Goal: Task Accomplishment & Management: Use online tool/utility

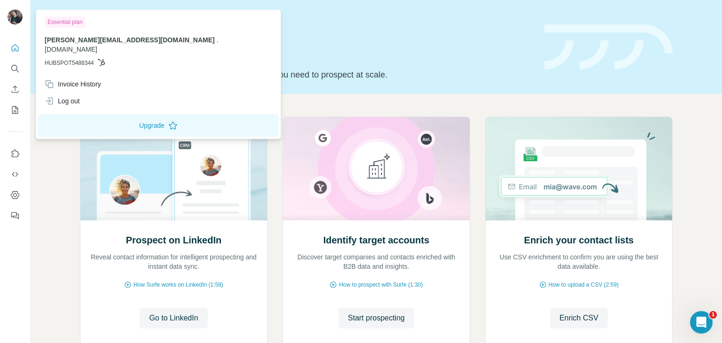
click at [19, 20] on img at bounding box center [15, 16] width 15 height 15
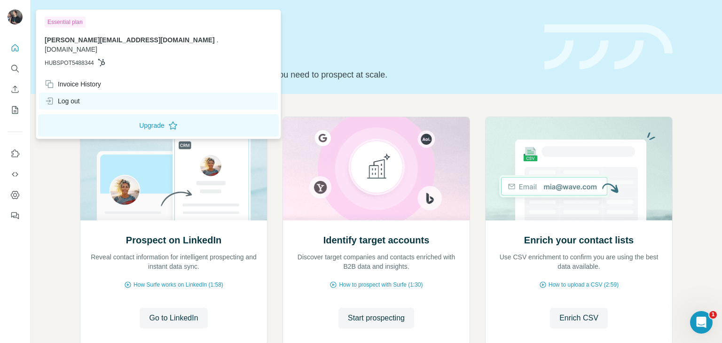
click at [65, 96] on div "Log out" at bounding box center [62, 100] width 35 height 9
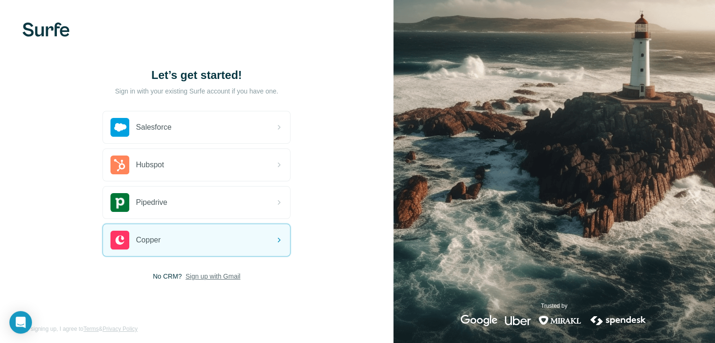
click at [214, 273] on span "Sign up with Gmail" at bounding box center [213, 276] width 55 height 9
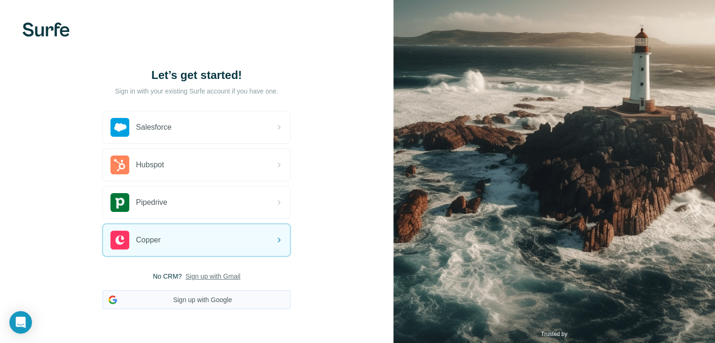
click at [199, 291] on button "Sign up with Google" at bounding box center [196, 299] width 188 height 19
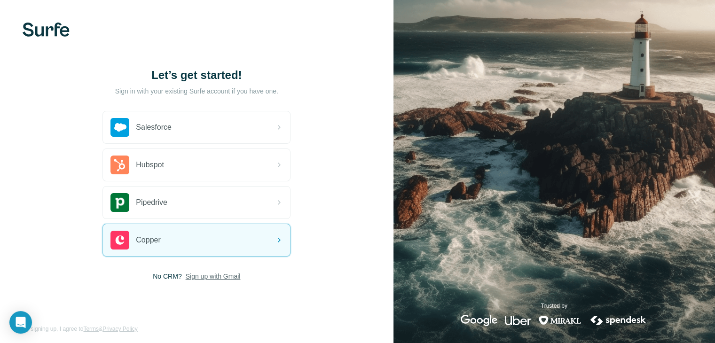
click at [219, 272] on span "Sign up with Gmail" at bounding box center [213, 276] width 55 height 9
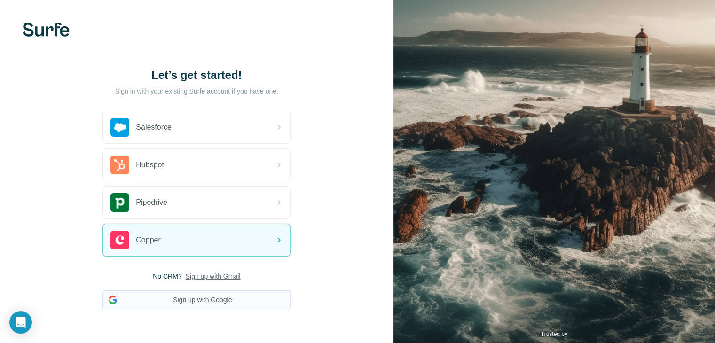
click at [218, 291] on button "Sign up with Google" at bounding box center [196, 299] width 188 height 19
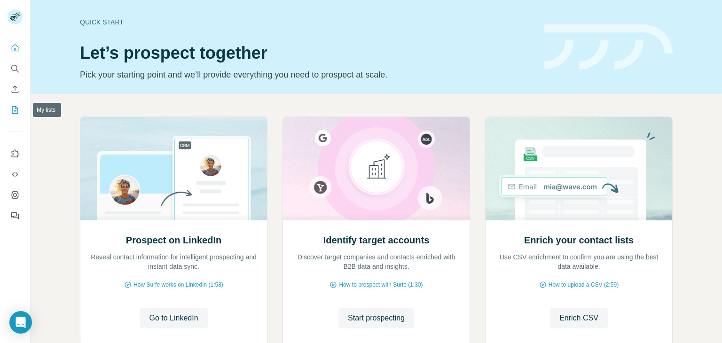
click at [14, 113] on icon "My lists" at bounding box center [15, 110] width 6 height 8
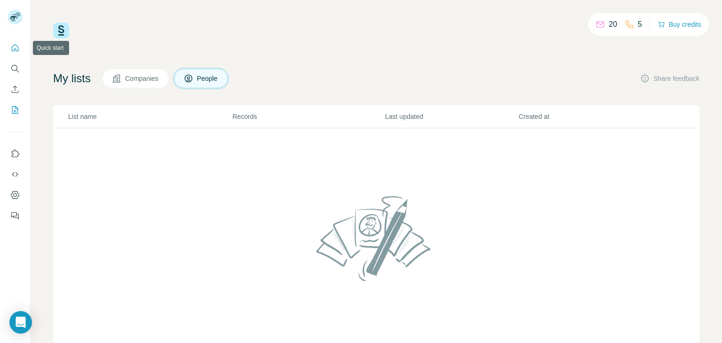
click at [16, 53] on button "Quick start" at bounding box center [15, 47] width 15 height 17
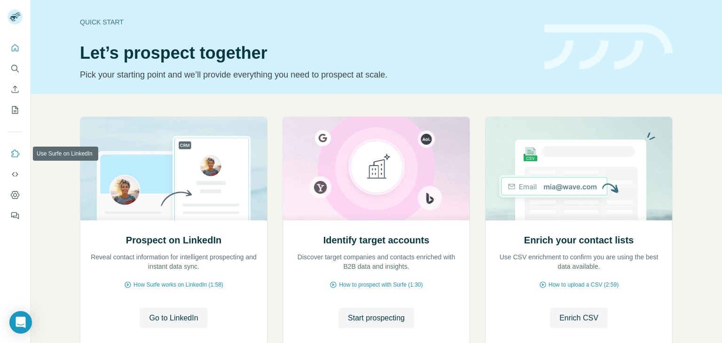
click at [15, 154] on icon "Use Surfe on LinkedIn" at bounding box center [14, 153] width 9 height 9
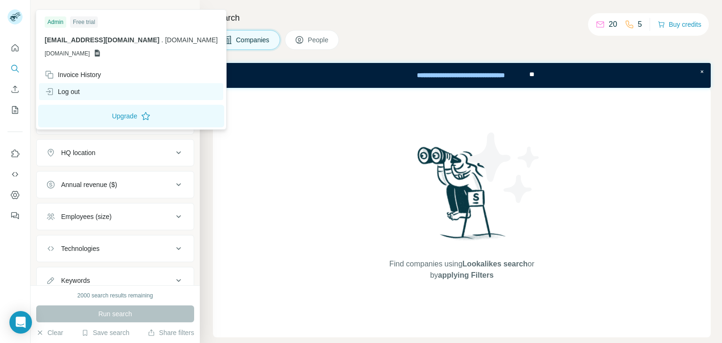
click at [67, 91] on div "Log out" at bounding box center [62, 91] width 35 height 9
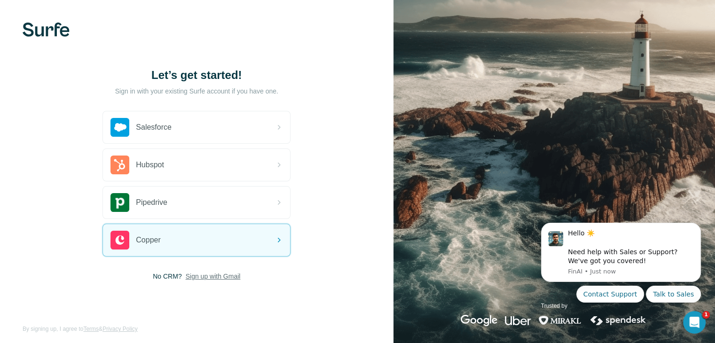
click at [225, 280] on span "Sign up with Gmail" at bounding box center [213, 276] width 55 height 9
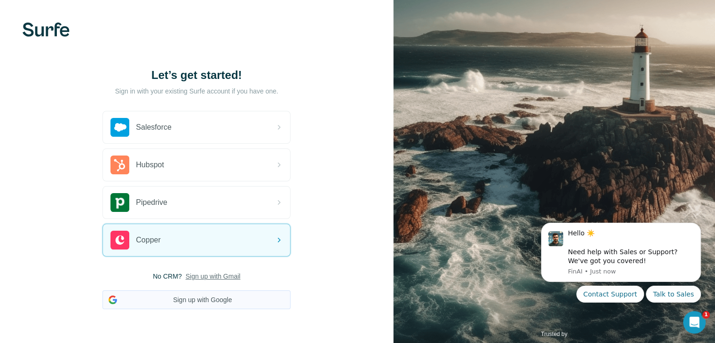
click at [207, 299] on button "Sign up with Google" at bounding box center [196, 299] width 188 height 19
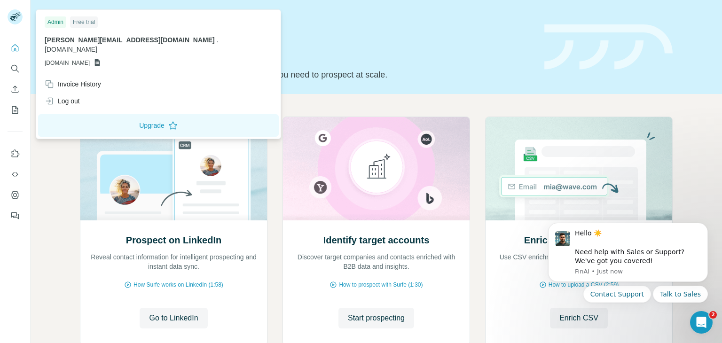
click at [16, 21] on rect at bounding box center [15, 16] width 15 height 15
click at [14, 108] on icon "My lists" at bounding box center [14, 109] width 9 height 9
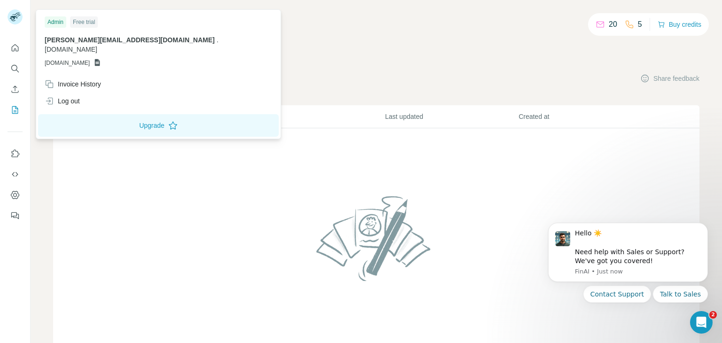
click at [15, 15] on icon at bounding box center [16, 14] width 8 height 3
click at [18, 49] on icon "Quick start" at bounding box center [15, 47] width 7 height 7
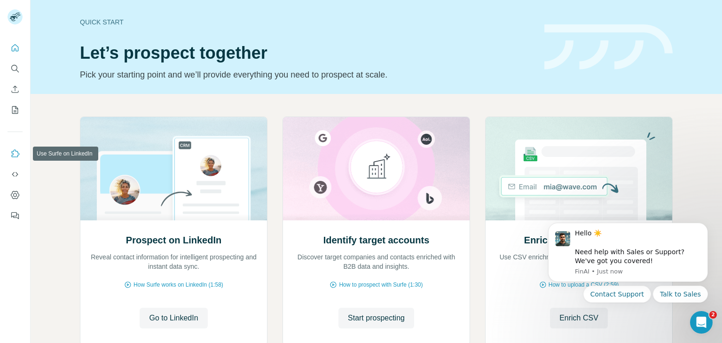
click at [14, 158] on icon "Use Surfe on LinkedIn" at bounding box center [14, 153] width 9 height 9
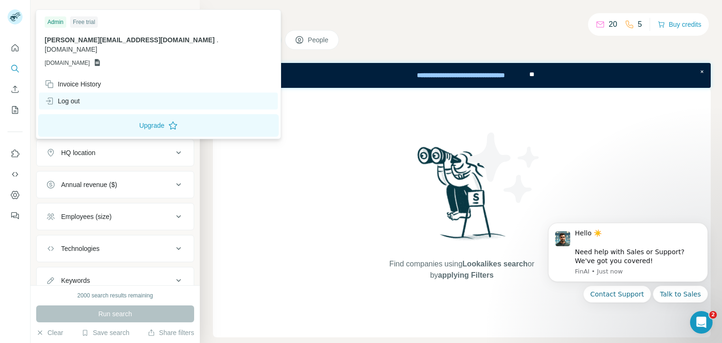
click at [65, 96] on div "Log out" at bounding box center [62, 100] width 35 height 9
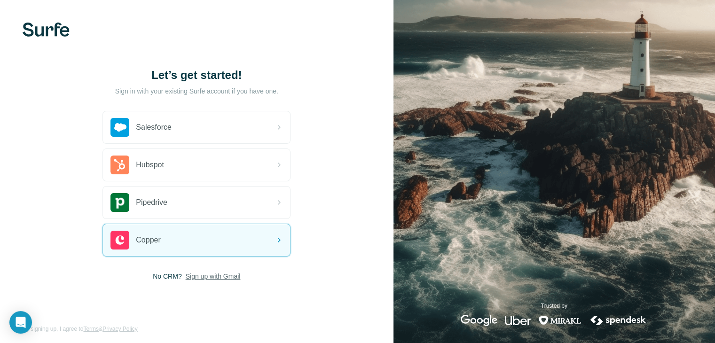
click at [208, 276] on span "Sign up with Gmail" at bounding box center [213, 276] width 55 height 9
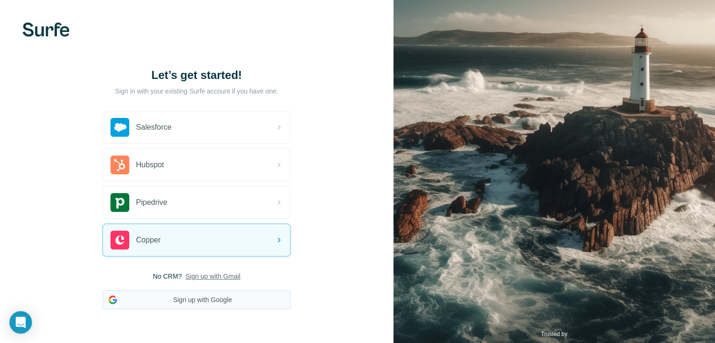
click at [208, 306] on button "Sign up with Google" at bounding box center [196, 299] width 188 height 19
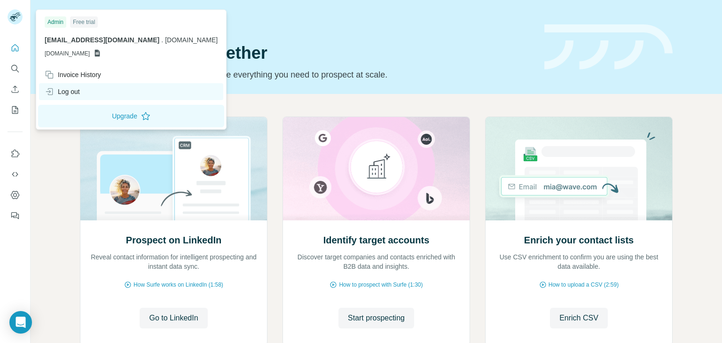
click at [83, 91] on div "Log out" at bounding box center [131, 91] width 184 height 17
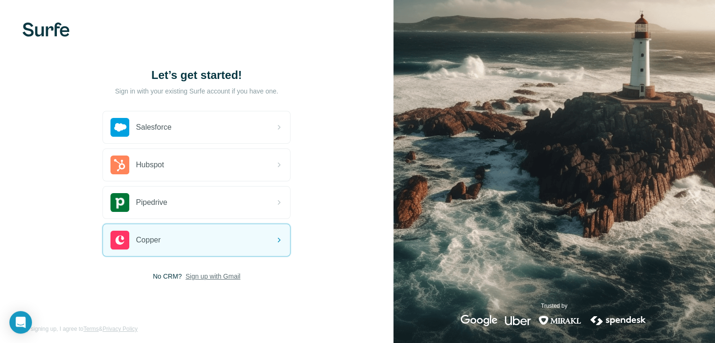
click at [207, 273] on span "Sign up with Gmail" at bounding box center [213, 276] width 55 height 9
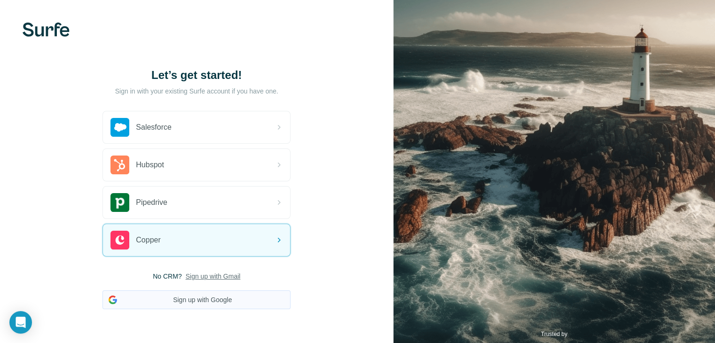
click at [205, 297] on button "Sign up with Google" at bounding box center [196, 299] width 188 height 19
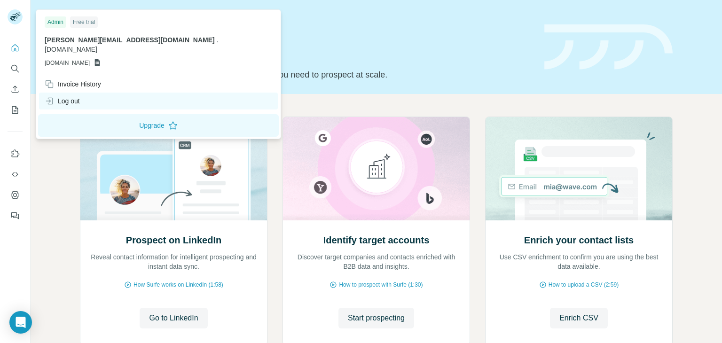
click at [70, 96] on div "Log out" at bounding box center [62, 100] width 35 height 9
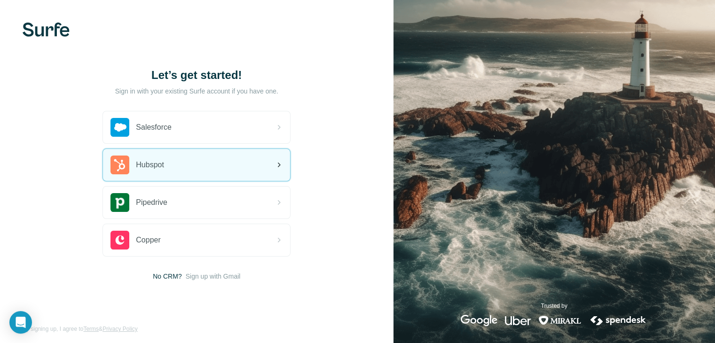
click at [229, 163] on div "Hubspot" at bounding box center [196, 165] width 187 height 32
